Goal: Register for event/course

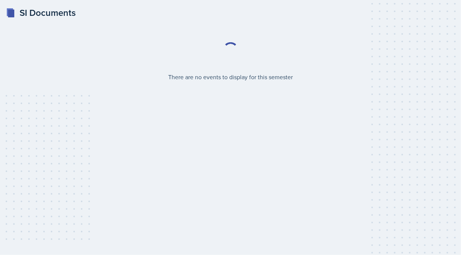
select select "2bed604d-1099-4043-b1bc-2365e8740244"
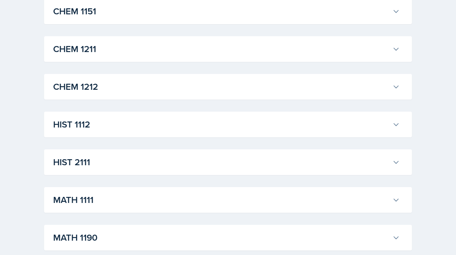
scroll to position [335, 0]
click at [399, 158] on icon at bounding box center [396, 162] width 8 height 8
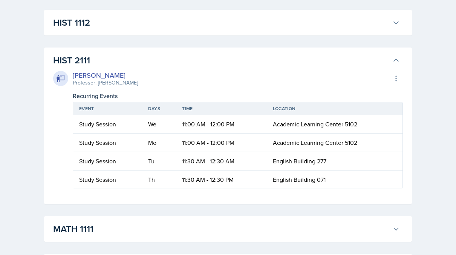
scroll to position [437, 0]
click at [374, 57] on h3 "HIST 2111" at bounding box center [221, 60] width 336 height 14
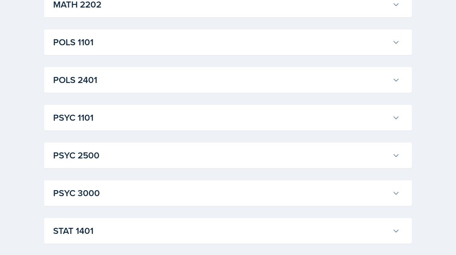
scroll to position [642, 0]
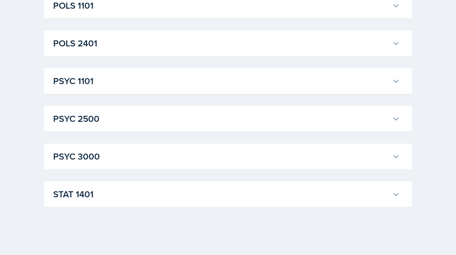
click at [220, 194] on h3 "STAT 1401" at bounding box center [221, 194] width 336 height 14
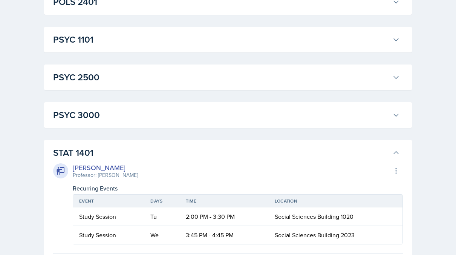
click at [212, 147] on h3 "STAT 1401" at bounding box center [221, 153] width 336 height 14
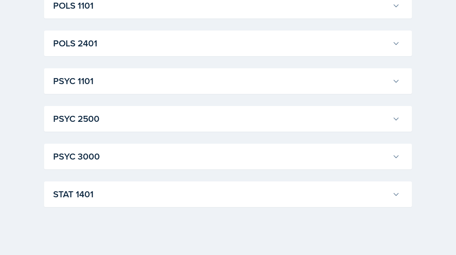
click at [228, 122] on h3 "PSYC 2500" at bounding box center [221, 119] width 336 height 14
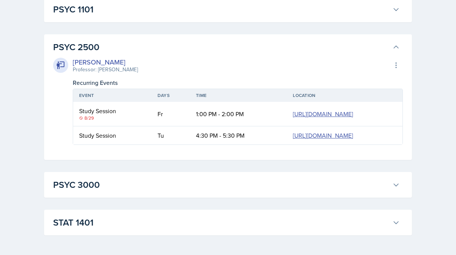
click at [326, 44] on h3 "PSYC 2500" at bounding box center [221, 47] width 336 height 14
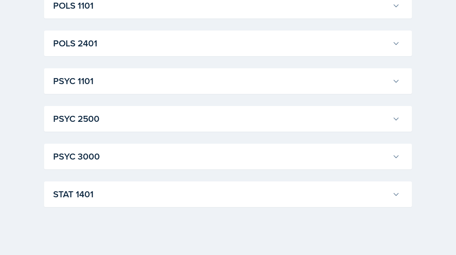
click at [223, 161] on h3 "PSYC 3000" at bounding box center [221, 157] width 336 height 14
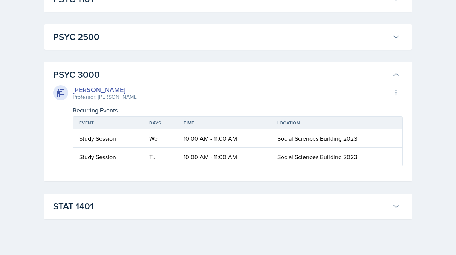
scroll to position [726, 0]
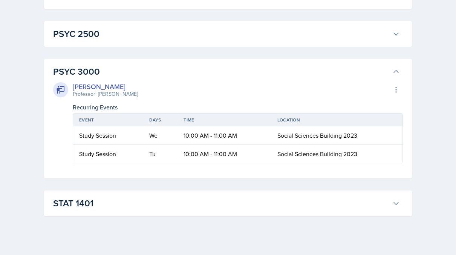
click at [308, 69] on h3 "PSYC 3000" at bounding box center [221, 72] width 336 height 14
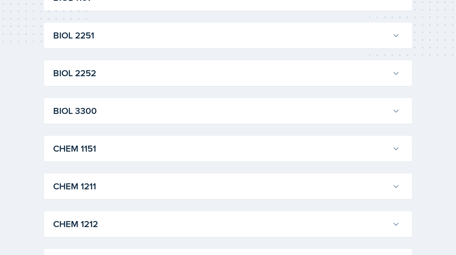
scroll to position [0, 0]
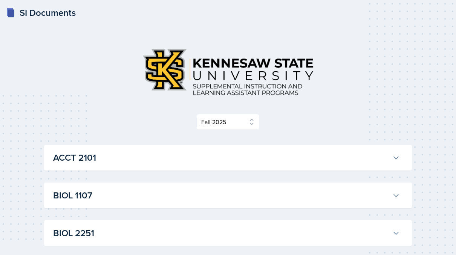
click at [257, 154] on h3 "ACCT 2101" at bounding box center [221, 158] width 336 height 14
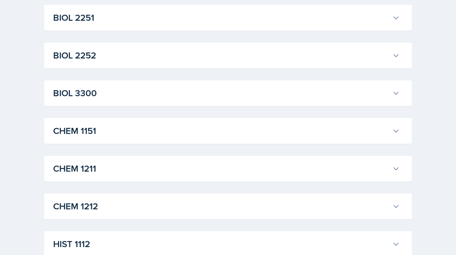
scroll to position [680, 0]
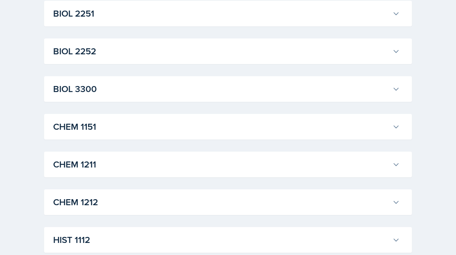
click at [273, 183] on div "ACCT 2101 [PERSON_NAME] Professor: [PERSON_NAME] Export to Google Calendar Recu…" at bounding box center [228, 47] width 368 height 1164
click at [282, 22] on button "BIOL 2251" at bounding box center [227, 13] width 350 height 17
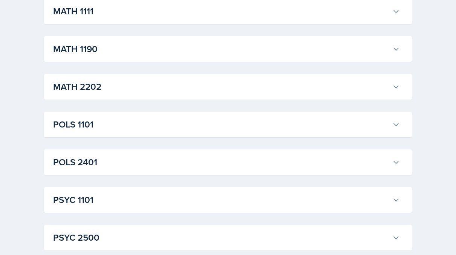
scroll to position [1178, 0]
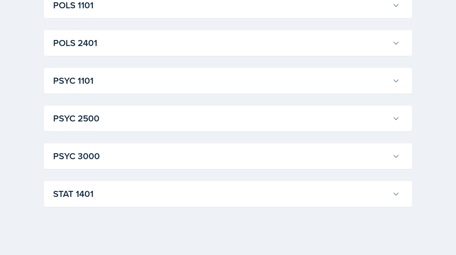
scroll to position [1490, 0]
click at [61, 12] on h3 "POLS 1101" at bounding box center [221, 5] width 336 height 14
click at [59, 87] on h3 "PSYC 1101" at bounding box center [221, 81] width 336 height 14
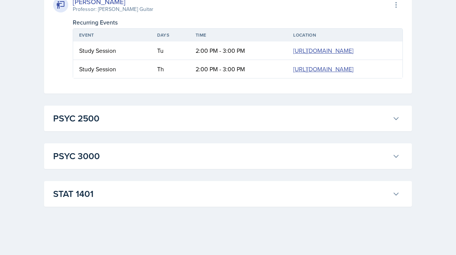
scroll to position [2226, 0]
